Goal: Answer question/provide support

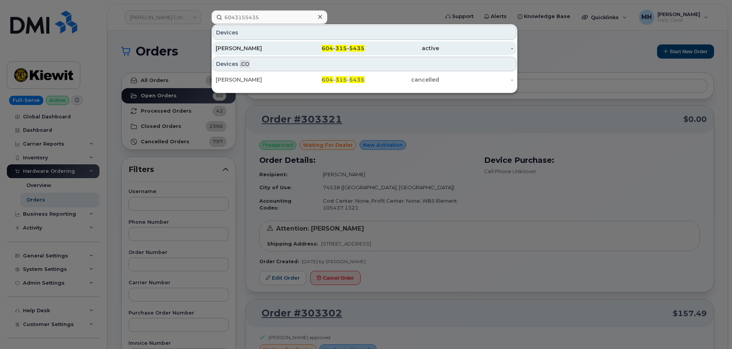
type input "6043155435"
click at [279, 48] on div "[PERSON_NAME]" at bounding box center [253, 48] width 75 height 8
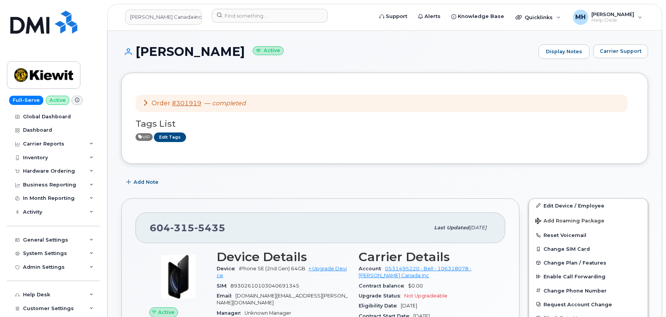
click at [629, 51] on span "Carrier Support" at bounding box center [621, 50] width 42 height 7
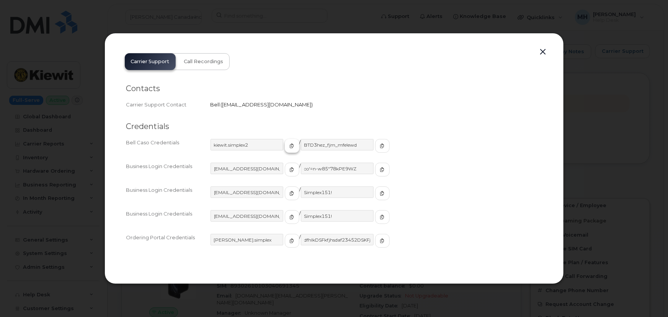
click at [289, 147] on span "button" at bounding box center [292, 145] width 7 height 7
click at [380, 146] on icon "button" at bounding box center [382, 145] width 5 height 5
click at [549, 51] on div "Carrier Support Call Recordings Contacts Carrier Support Contact Bell   wireles…" at bounding box center [334, 158] width 431 height 223
click at [543, 51] on button "button" at bounding box center [542, 52] width 11 height 11
